Goal: Task Accomplishment & Management: Complete application form

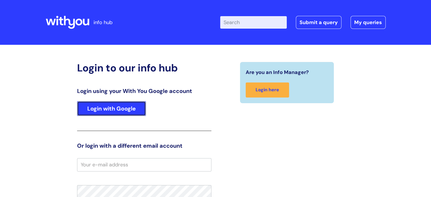
click at [120, 112] on link "Login with Google" at bounding box center [111, 108] width 69 height 15
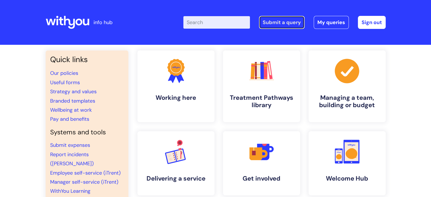
click at [281, 22] on link "Submit a query" at bounding box center [282, 22] width 46 height 13
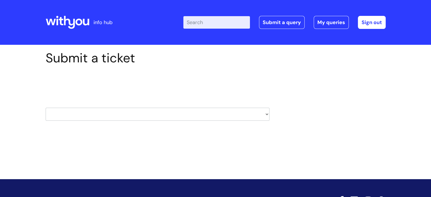
click at [154, 114] on select "HR / People IT and Support Clinical Drug Alerts Finance Accounts Data Support T…" at bounding box center [158, 114] width 224 height 13
select select "it_and_support"
click at [46, 108] on select "HR / People IT and Support Clinical Drug Alerts Finance Accounts Data Support T…" at bounding box center [158, 114] width 224 height 13
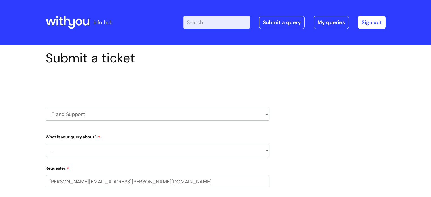
select select "80004286533"
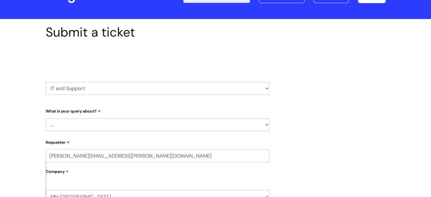
scroll to position [57, 0]
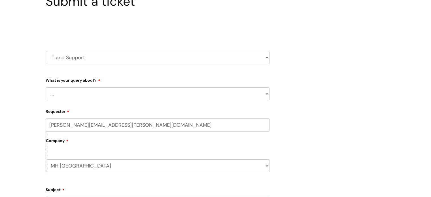
click at [95, 94] on select "... Mobile Phone Reset & MFA Accounts, Starters and Leavers IT Hardware issue I…" at bounding box center [158, 93] width 224 height 13
select select "Something Else"
click at [46, 87] on select "... Mobile Phone Reset & MFA Accounts, Starters and Leavers IT Hardware issue I…" at bounding box center [158, 93] width 224 height 13
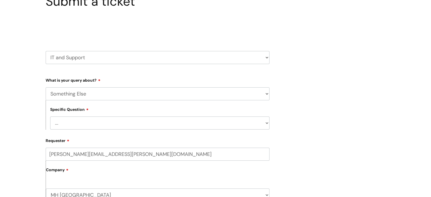
click at [83, 129] on select "... My problem is not listed" at bounding box center [159, 122] width 219 height 13
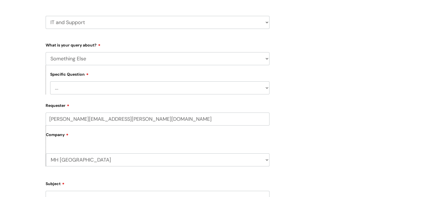
scroll to position [142, 0]
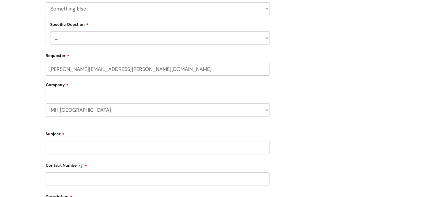
click at [88, 38] on select "... My problem is not listed" at bounding box center [159, 37] width 219 height 13
select select "My problem is not listed"
click at [50, 31] on select "... My problem is not listed" at bounding box center [159, 37] width 219 height 13
click at [41, 53] on div "Submit a ticket Select issue type HR / People IT and Support Clinical Drug Aler…" at bounding box center [215, 118] width 431 height 431
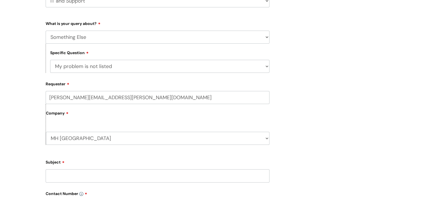
click at [77, 114] on label "Company" at bounding box center [157, 115] width 223 height 13
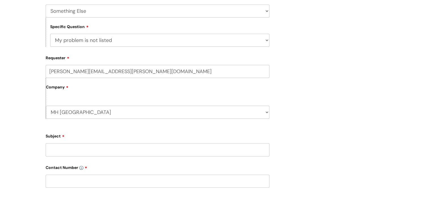
scroll to position [142, 0]
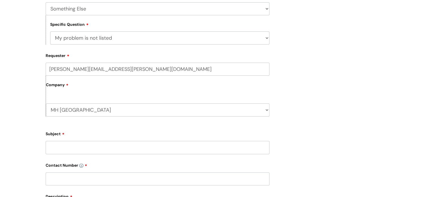
click at [72, 144] on input "Subject" at bounding box center [158, 147] width 224 height 13
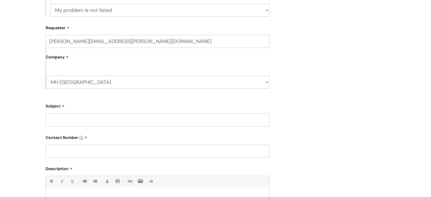
scroll to position [198, 0]
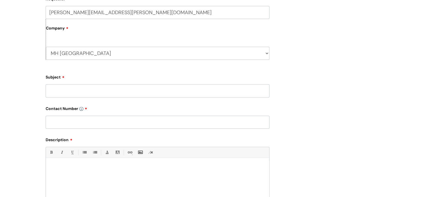
click at [60, 86] on input "Subject" at bounding box center [158, 90] width 224 height 13
type input "Changing Job Title on K&M Talking Therapies email"
click at [131, 123] on input "text" at bounding box center [158, 122] width 224 height 13
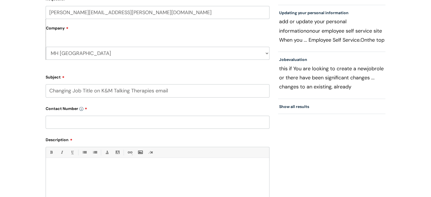
click at [69, 125] on input "text" at bounding box center [158, 122] width 224 height 13
paste input "07974350200"
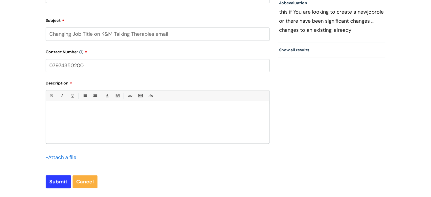
type input "07974350200"
click at [76, 119] on div at bounding box center [157, 123] width 223 height 39
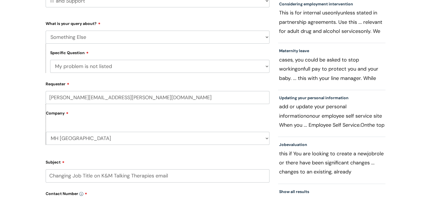
scroll to position [227, 0]
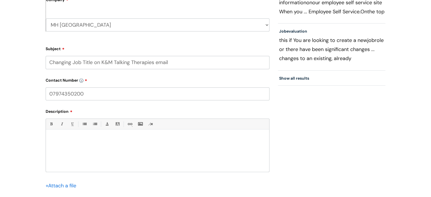
click at [80, 140] on p at bounding box center [157, 139] width 215 height 5
drag, startPoint x: 176, startPoint y: 64, endPoint x: 47, endPoint y: 65, distance: 128.6
click at [47, 65] on input "Changing Job Title on K&M Talking Therapies email" at bounding box center [158, 62] width 224 height 13
paste input "Request to Update Job Title in Email Account"
type input "Request to Update Job Title in Email Account"
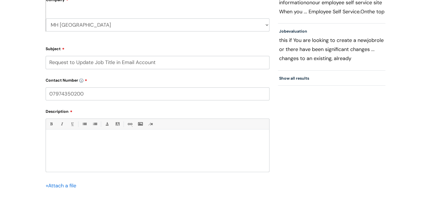
click at [27, 83] on div "Submit a ticket Select issue type HR / People IT and Support Clinical Drug Aler…" at bounding box center [215, 33] width 431 height 431
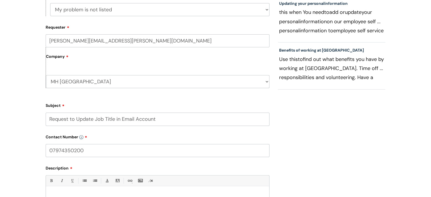
scroll to position [198, 0]
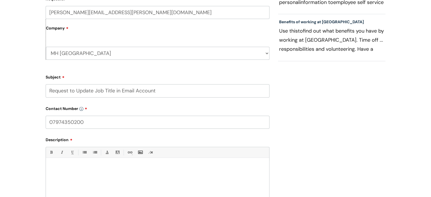
click at [67, 164] on div at bounding box center [157, 180] width 223 height 39
paste div
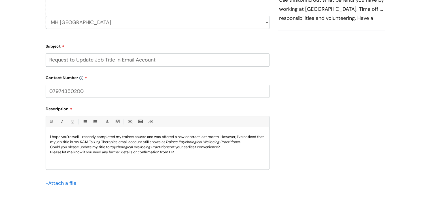
scroll to position [242, 0]
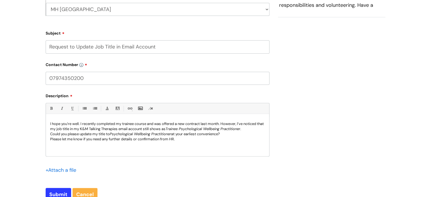
click at [186, 139] on p "Please let me know if you need any further details or confirmation from HR." at bounding box center [157, 138] width 215 height 5
click at [137, 124] on p "I hope you’re well. I recently completed my trainee course and was offered a ne…" at bounding box center [157, 126] width 215 height 10
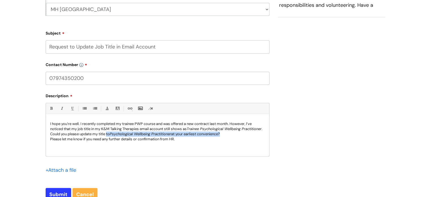
drag, startPoint x: 223, startPoint y: 140, endPoint x: 107, endPoint y: 140, distance: 115.5
click at [107, 136] on p "Could you please update my title to Psychological Wellbeing Practitioner at you…" at bounding box center [157, 133] width 215 height 5
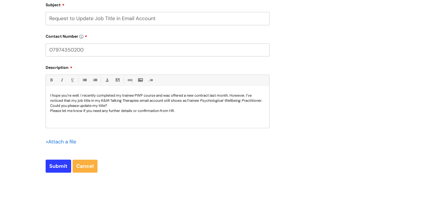
click at [112, 108] on p "Could you please update my title ?" at bounding box center [157, 105] width 215 height 5
drag, startPoint x: 112, startPoint y: 110, endPoint x: 50, endPoint y: 113, distance: 61.8
click at [50, 108] on p "Could you please update my title ?" at bounding box center [157, 105] width 215 height 5
click at [149, 108] on p "It would be great if you can update my job title at your convience." at bounding box center [157, 105] width 215 height 5
click at [158, 108] on p "It would be great if you can update my job title at your convience." at bounding box center [157, 105] width 215 height 5
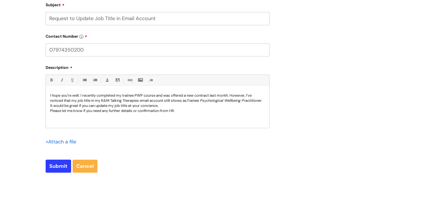
click at [151, 108] on p "It would be great if you can update my job title at your convience." at bounding box center [157, 105] width 215 height 5
click at [181, 108] on div "I hope you’re well. I recently completed my trainee PWP course and was offered …" at bounding box center [157, 108] width 223 height 39
click at [180, 108] on p "It would be great if you can update my job title at your convenience." at bounding box center [157, 105] width 215 height 5
click at [49, 112] on div "I hope you’re well. I recently completed my trainee PWP course and was offered …" at bounding box center [157, 108] width 223 height 39
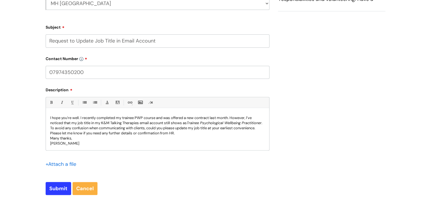
scroll to position [214, 0]
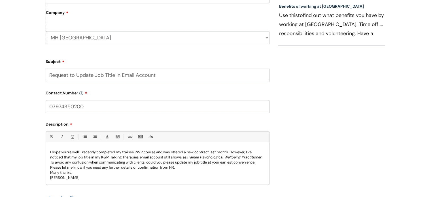
click at [53, 147] on div "I hope you’re well. I recently completed my trainee PWP course and was offered …" at bounding box center [157, 164] width 223 height 39
click at [49, 150] on div "I hope you’re well. I recently completed my trainee PWP course and was offered …" at bounding box center [157, 164] width 223 height 39
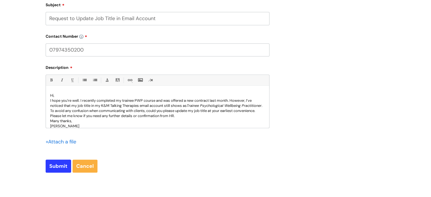
scroll to position [15, 0]
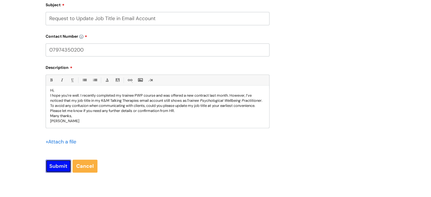
click at [51, 164] on input "Submit" at bounding box center [58, 165] width 25 height 13
type input "Please Wait..."
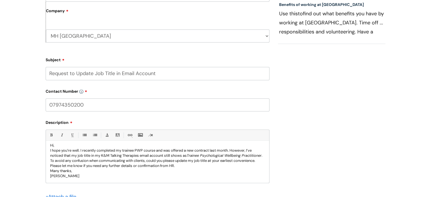
scroll to position [157, 0]
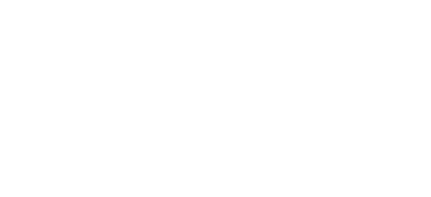
select select "Something Else"
select select "My problem is not listed"
